Goal: Task Accomplishment & Management: Manage account settings

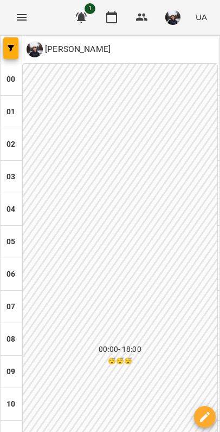
scroll to position [650, 0]
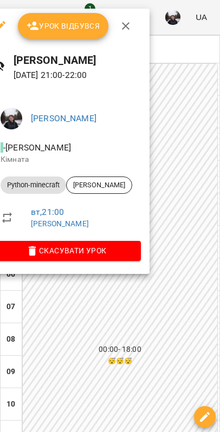
click at [70, 29] on span "Урок відбувся" at bounding box center [64, 25] width 74 height 13
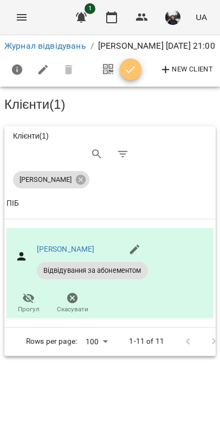
click at [137, 71] on icon "button" at bounding box center [130, 69] width 13 height 13
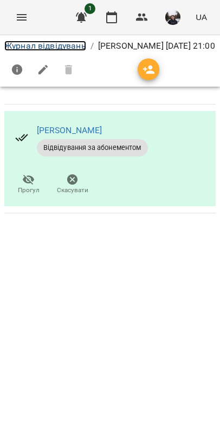
click at [77, 50] on link "Журнал відвідувань" at bounding box center [45, 46] width 82 height 10
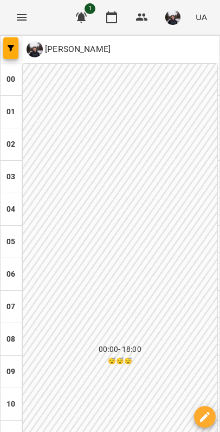
scroll to position [1190, 0]
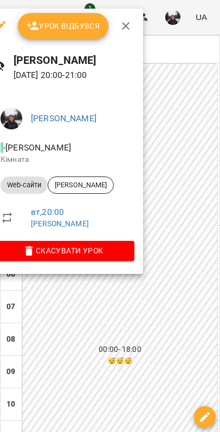
click at [87, 30] on span "Урок відбувся" at bounding box center [64, 25] width 74 height 13
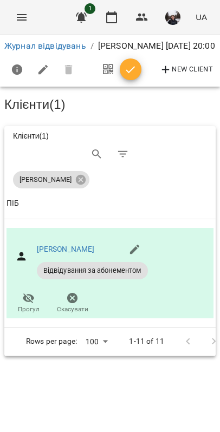
click at [135, 70] on icon "button" at bounding box center [130, 69] width 9 height 7
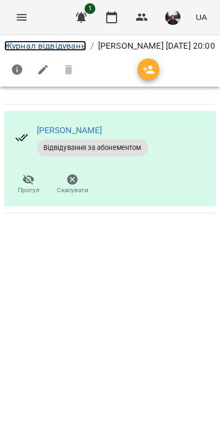
click at [43, 45] on link "Журнал відвідувань" at bounding box center [45, 46] width 82 height 10
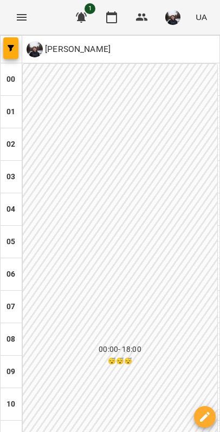
scroll to position [1136, 0]
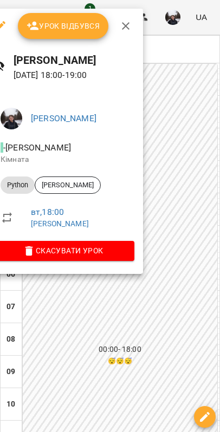
click at [48, 28] on span "Урок відбувся" at bounding box center [64, 25] width 74 height 13
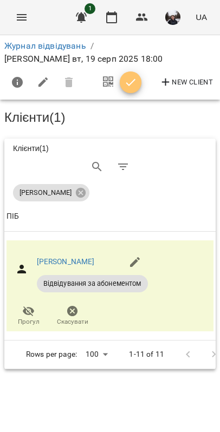
click at [137, 76] on icon "button" at bounding box center [130, 82] width 13 height 13
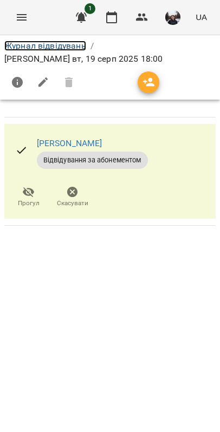
click at [67, 43] on link "Журнал відвідувань" at bounding box center [45, 46] width 82 height 10
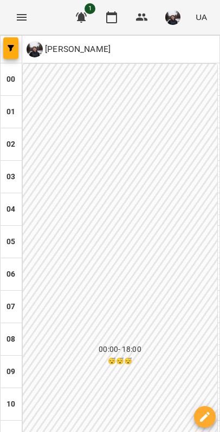
scroll to position [1082, 0]
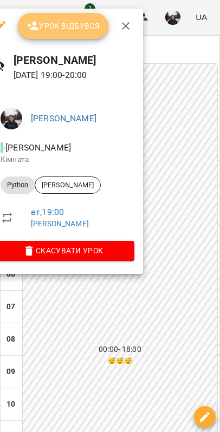
click at [76, 30] on span "Урок відбувся" at bounding box center [64, 25] width 74 height 13
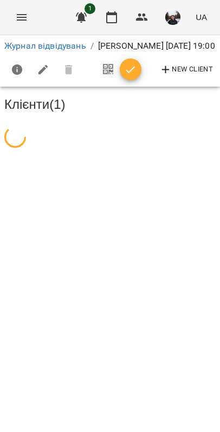
click at [137, 67] on icon "button" at bounding box center [130, 69] width 13 height 13
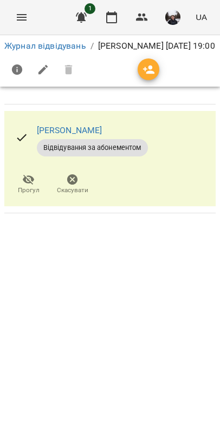
click at [82, 38] on div "Журнал відвідувань / [PERSON_NAME][DATE] 19:00" at bounding box center [109, 45] width 215 height 17
click at [82, 43] on link "Журнал відвідувань" at bounding box center [45, 46] width 82 height 10
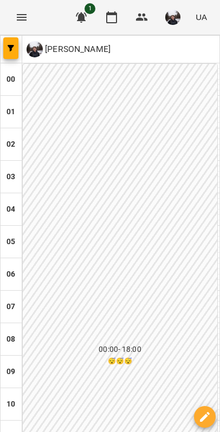
scroll to position [1244, 0]
drag, startPoint x: 460, startPoint y: 333, endPoint x: 448, endPoint y: 333, distance: 12.5
